Goal: Information Seeking & Learning: Learn about a topic

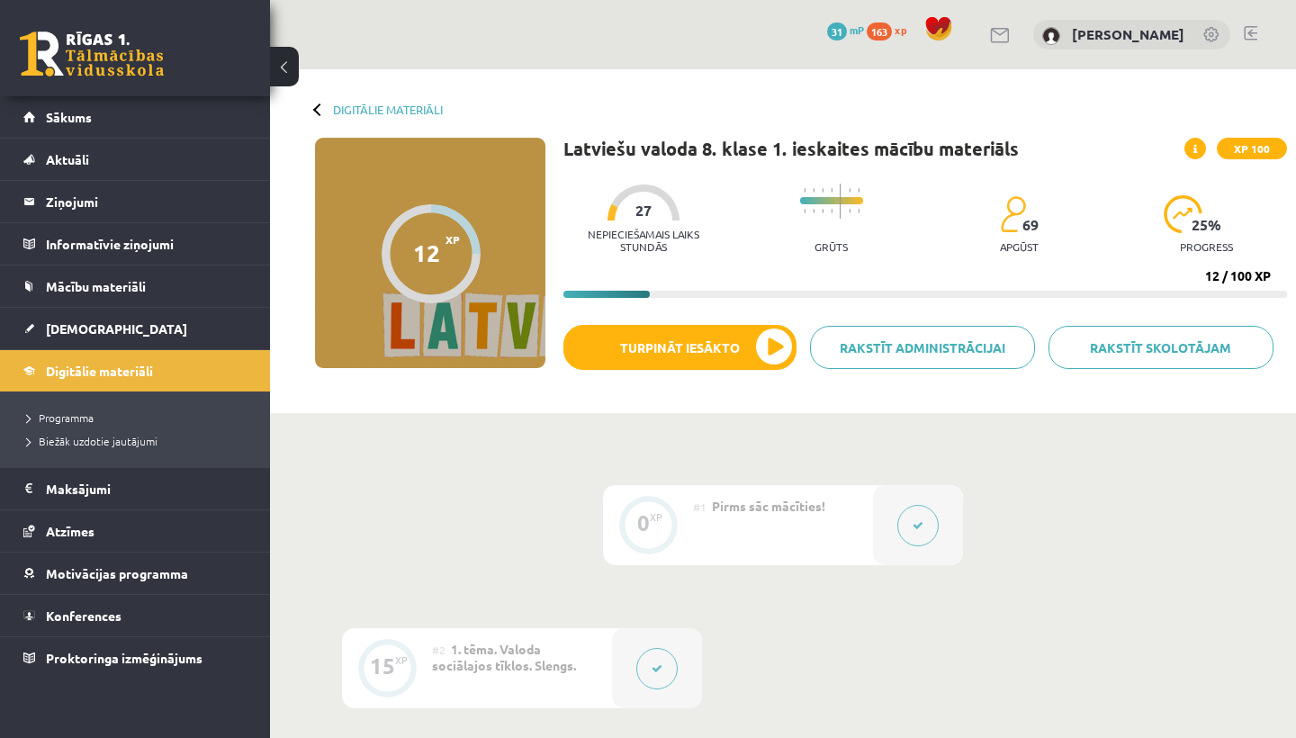
click at [1249, 27] on link at bounding box center [1251, 33] width 14 height 14
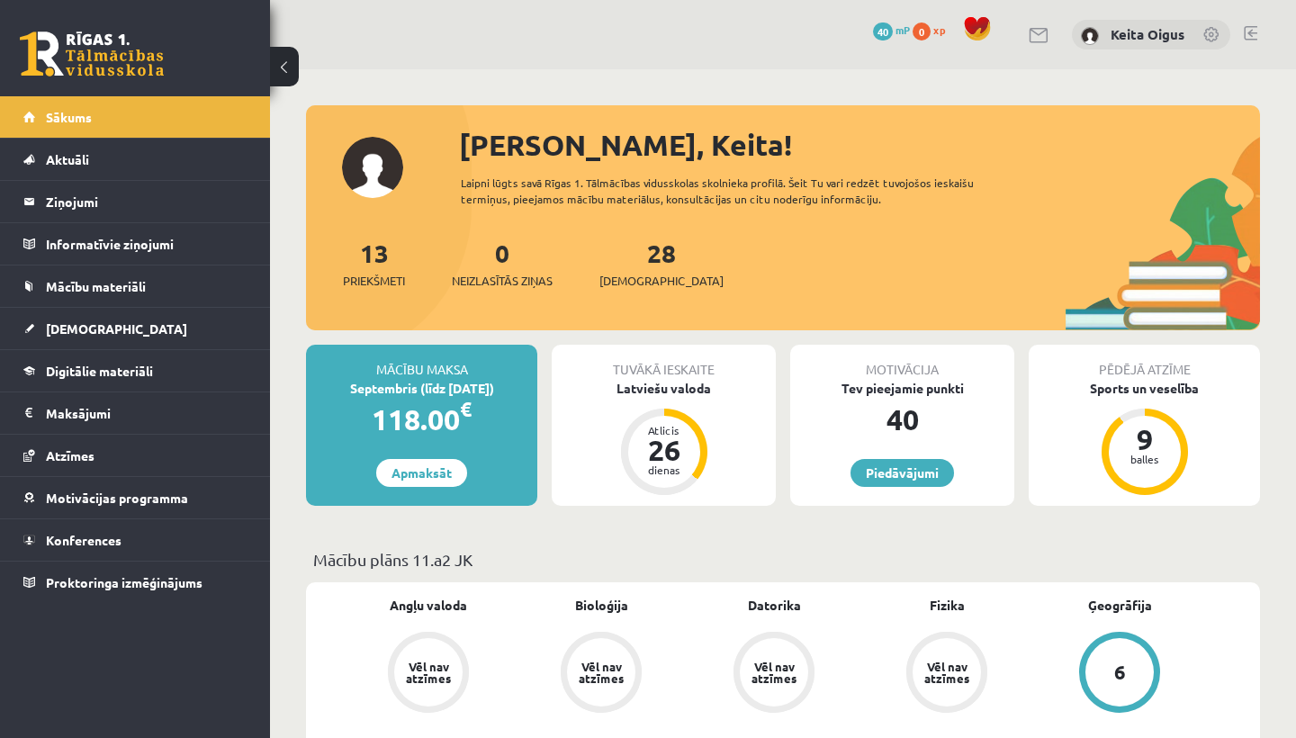
click at [105, 281] on span "Mācību materiāli" at bounding box center [96, 286] width 100 height 16
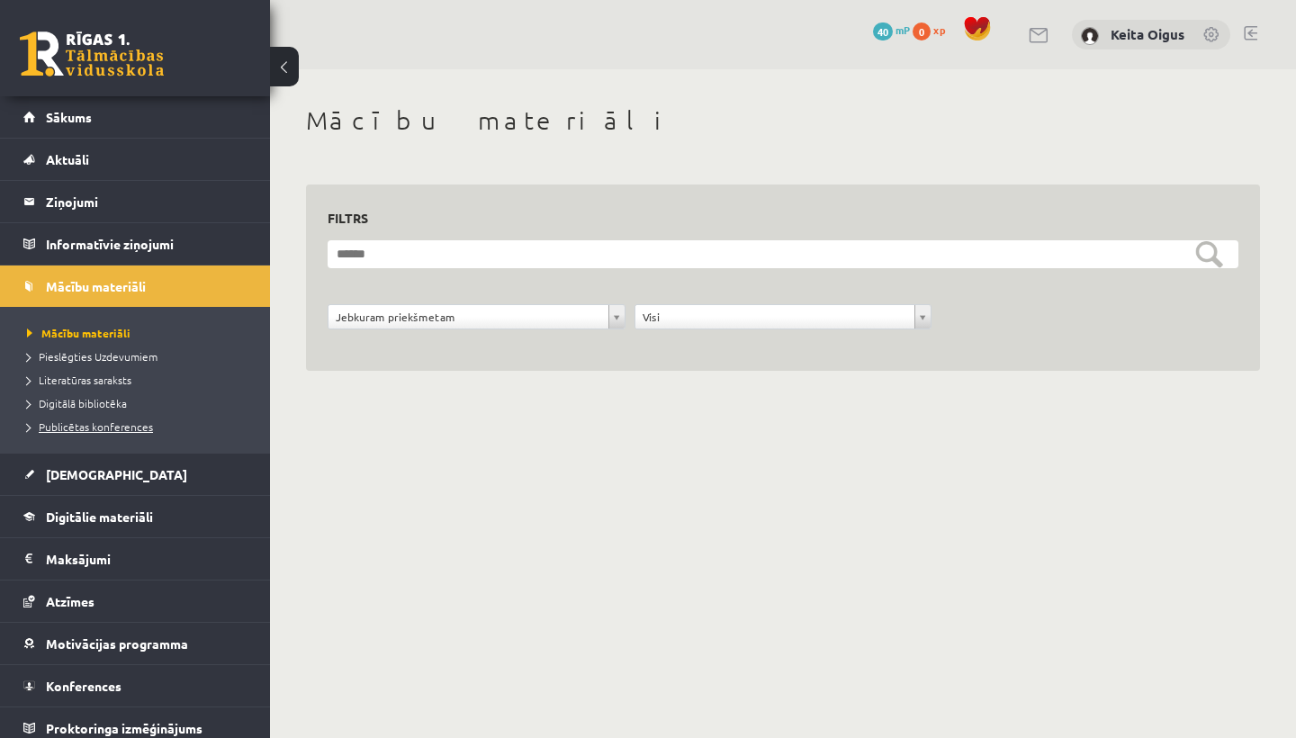
click at [96, 427] on span "Publicētas konferences" at bounding box center [90, 427] width 126 height 14
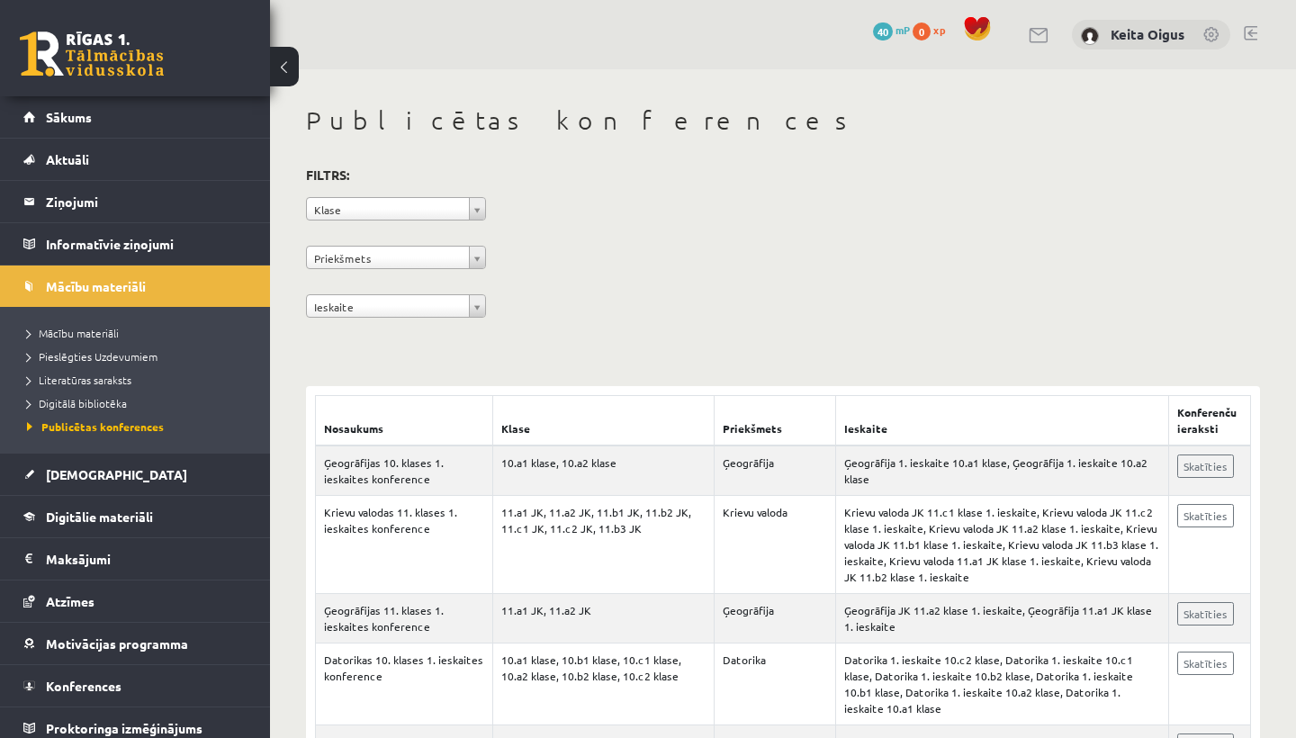
drag, startPoint x: 1274, startPoint y: 16, endPoint x: 1272, endPoint y: 30, distance: 13.6
click at [1272, 30] on div "0 Dāvanas 40 mP 0 xp Keita Oigus" at bounding box center [783, 34] width 1026 height 69
click at [1169, 195] on div "**********" at bounding box center [783, 245] width 954 height 165
drag, startPoint x: 1272, startPoint y: 12, endPoint x: 1272, endPoint y: 47, distance: 35.1
click at [1272, 47] on div "0 Dāvanas 40 mP 0 xp Keita Oigus" at bounding box center [783, 34] width 1026 height 69
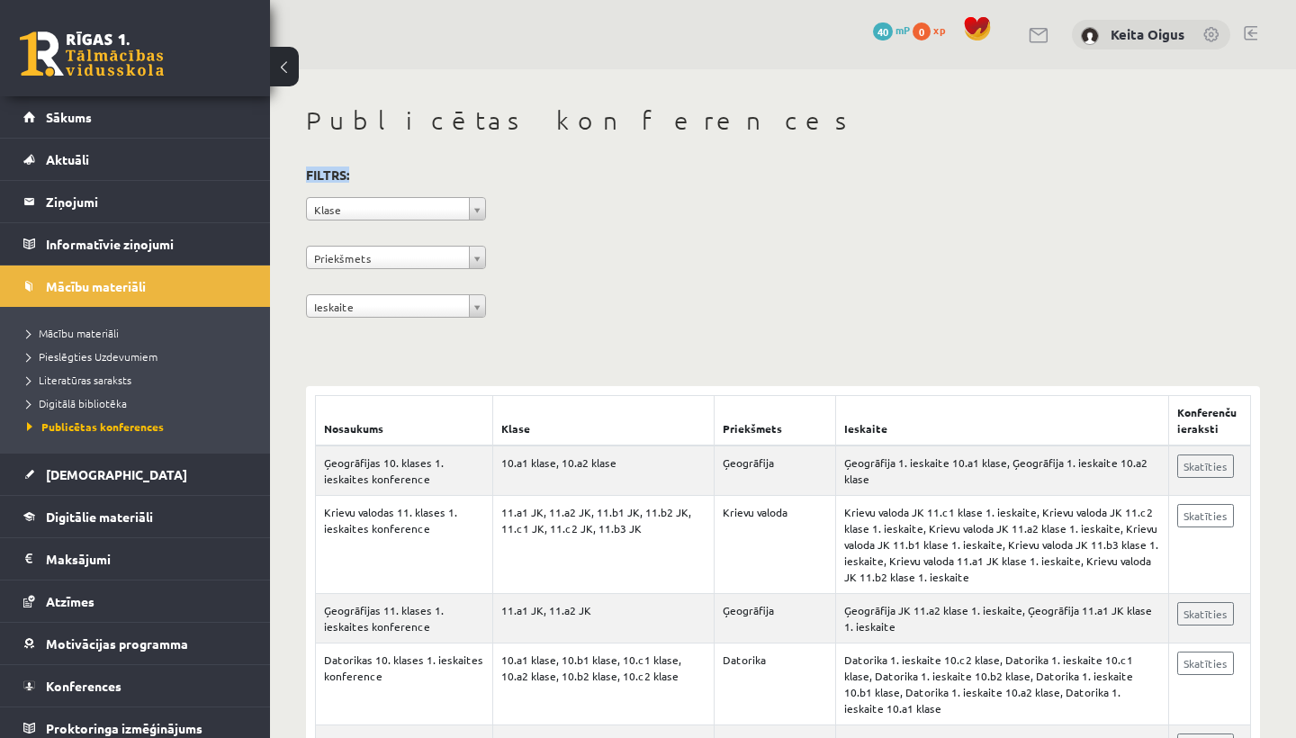
drag, startPoint x: 1256, startPoint y: 173, endPoint x: 1251, endPoint y: 128, distance: 45.2
drag, startPoint x: 1208, startPoint y: 241, endPoint x: 1205, endPoint y: 204, distance: 37.1
click at [1205, 204] on div "**********" at bounding box center [783, 245] width 954 height 165
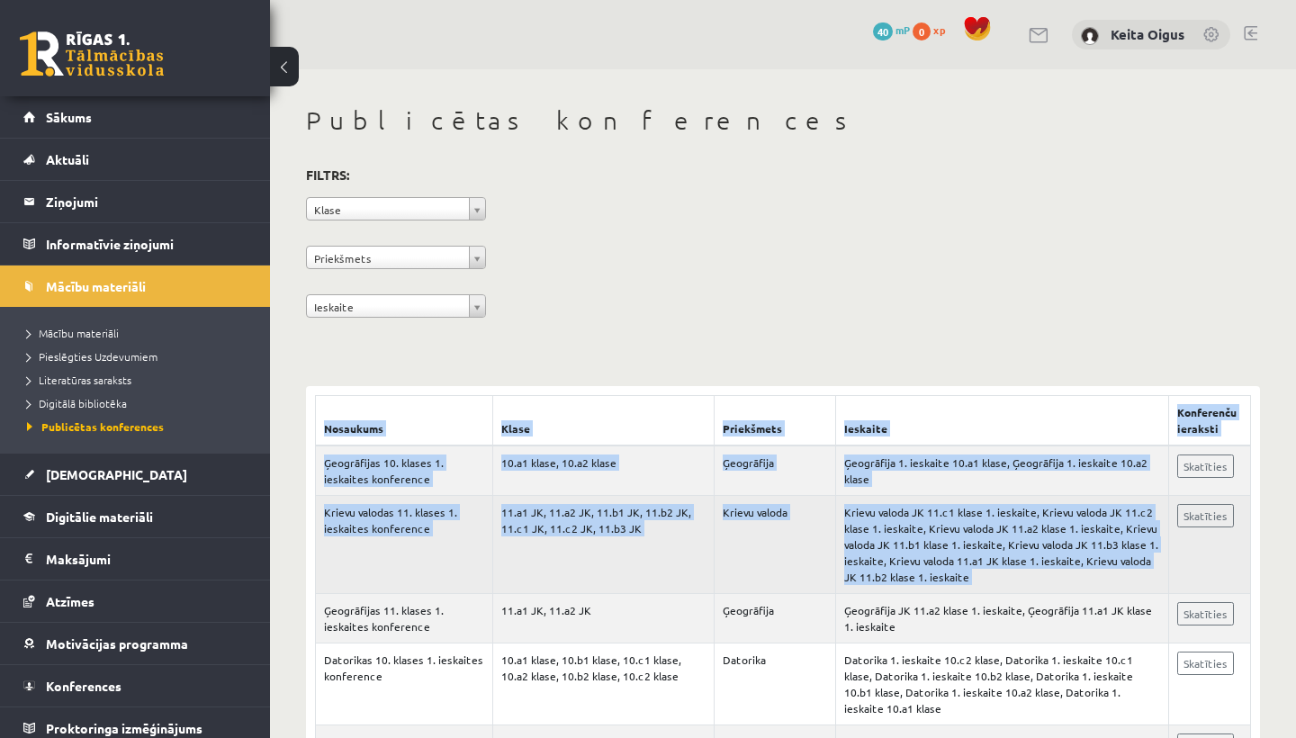
drag, startPoint x: 1248, startPoint y: 331, endPoint x: 1242, endPoint y: 513, distance: 181.9
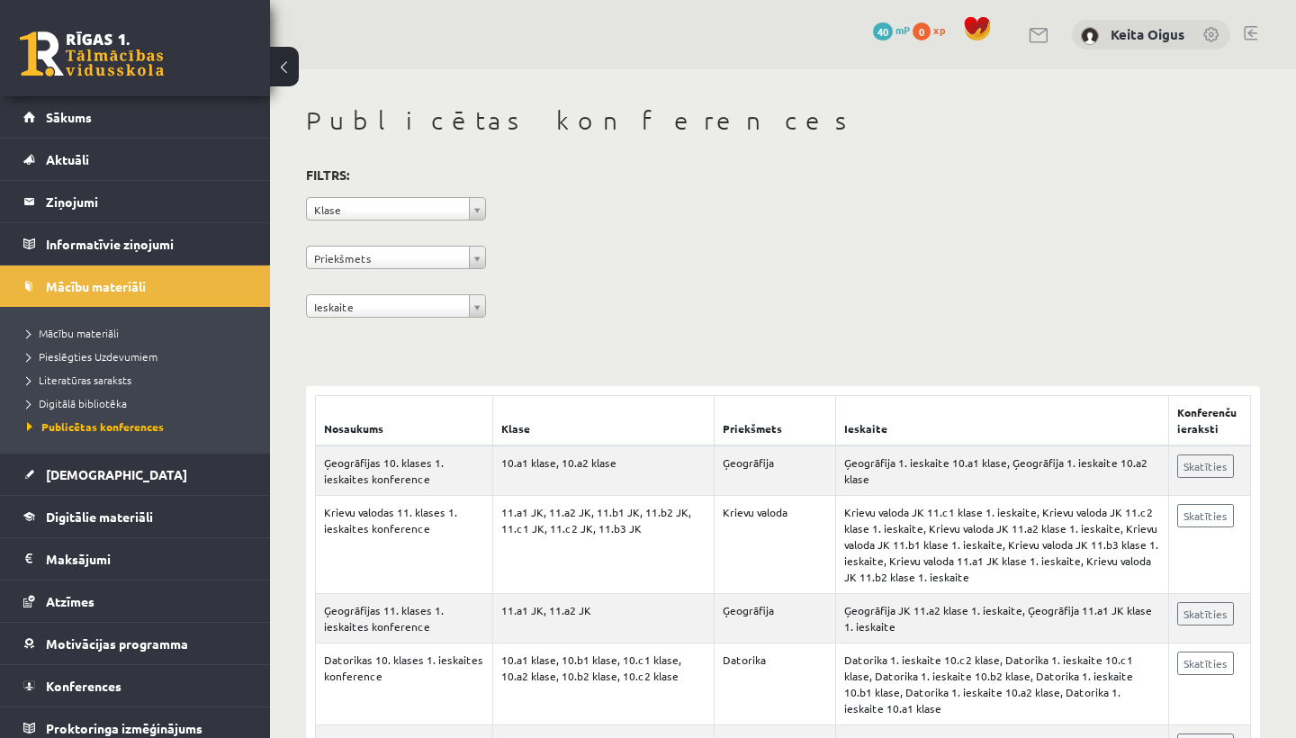
click at [1214, 626] on link "Skatīties" at bounding box center [1206, 613] width 57 height 23
